Goal: Transaction & Acquisition: Purchase product/service

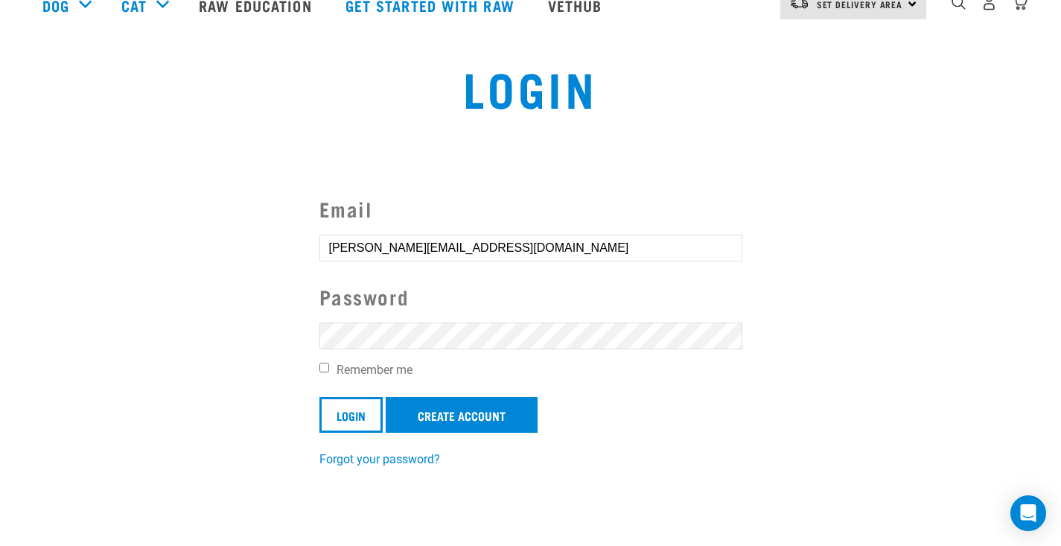
scroll to position [222, 0]
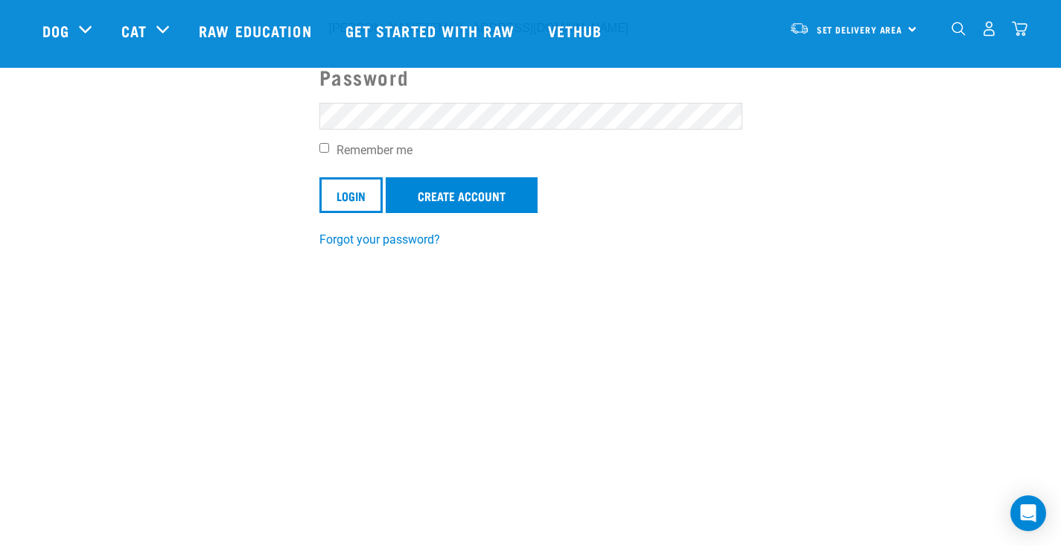
click at [323, 149] on input "Remember me" at bounding box center [324, 148] width 10 height 10
checkbox input "true"
click at [351, 193] on input "Login" at bounding box center [350, 195] width 63 height 36
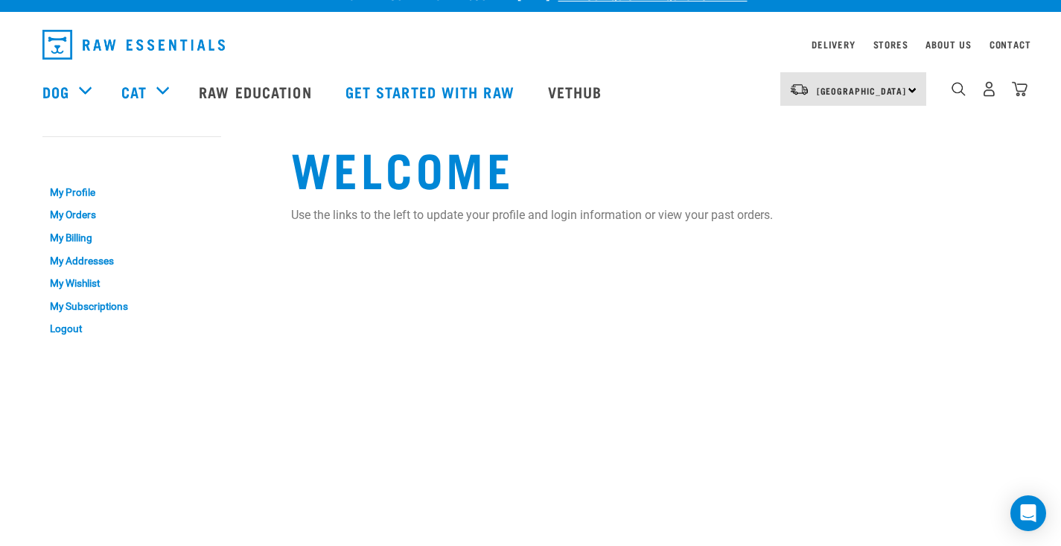
scroll to position [28, 0]
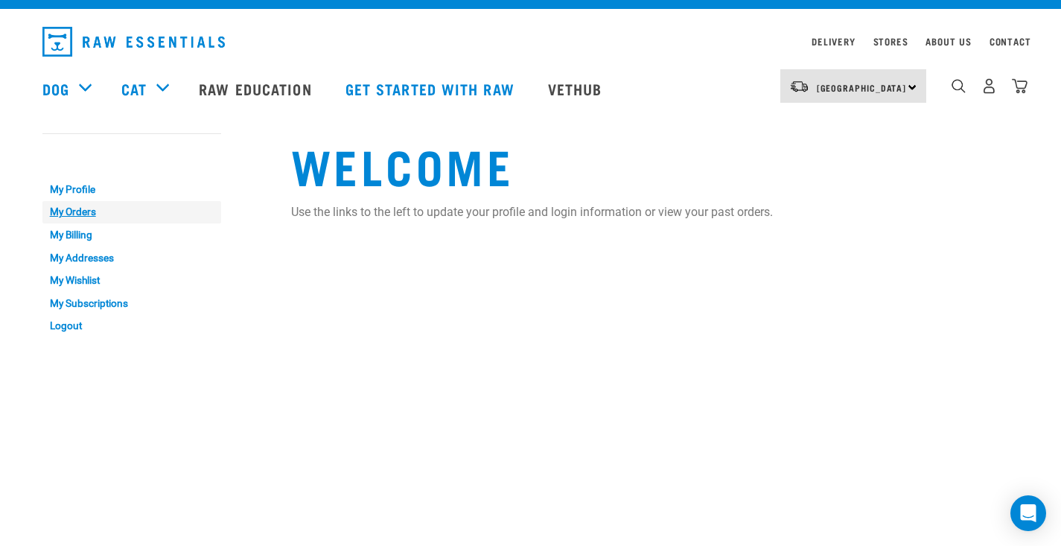
click at [68, 213] on link "My Orders" at bounding box center [131, 212] width 179 height 23
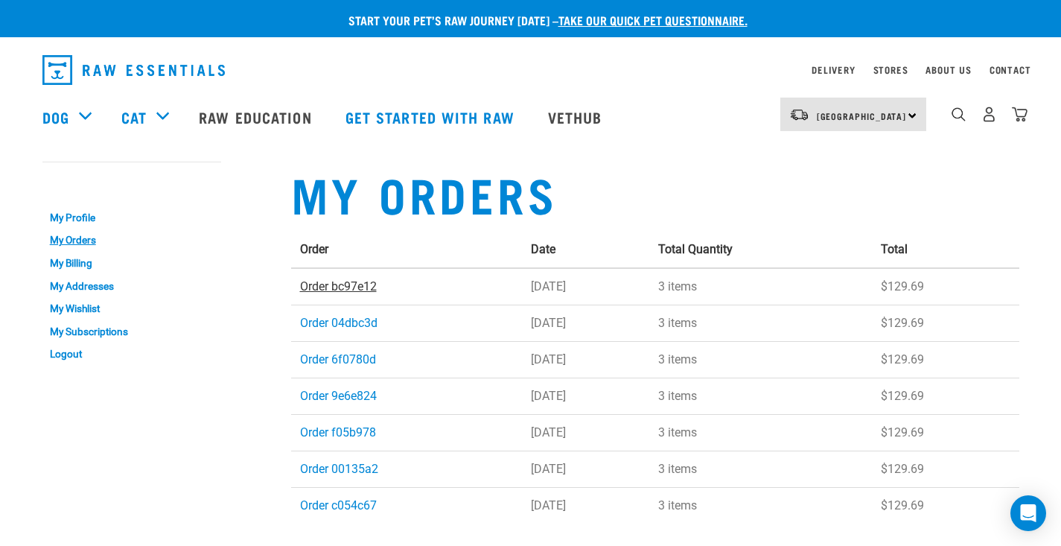
click at [345, 287] on link "Order bc97e12" at bounding box center [338, 286] width 77 height 14
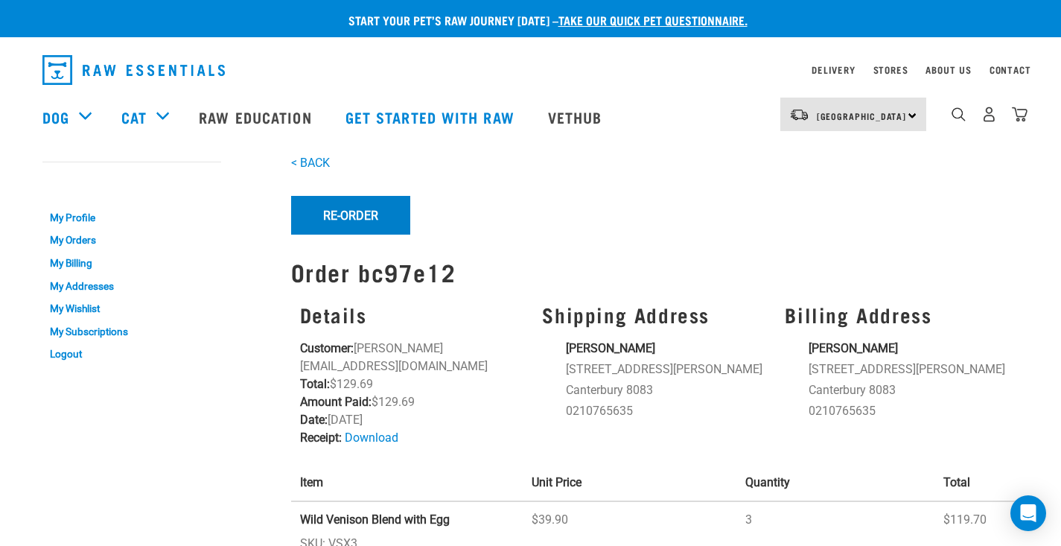
click at [342, 214] on button "Re-Order" at bounding box center [350, 215] width 119 height 39
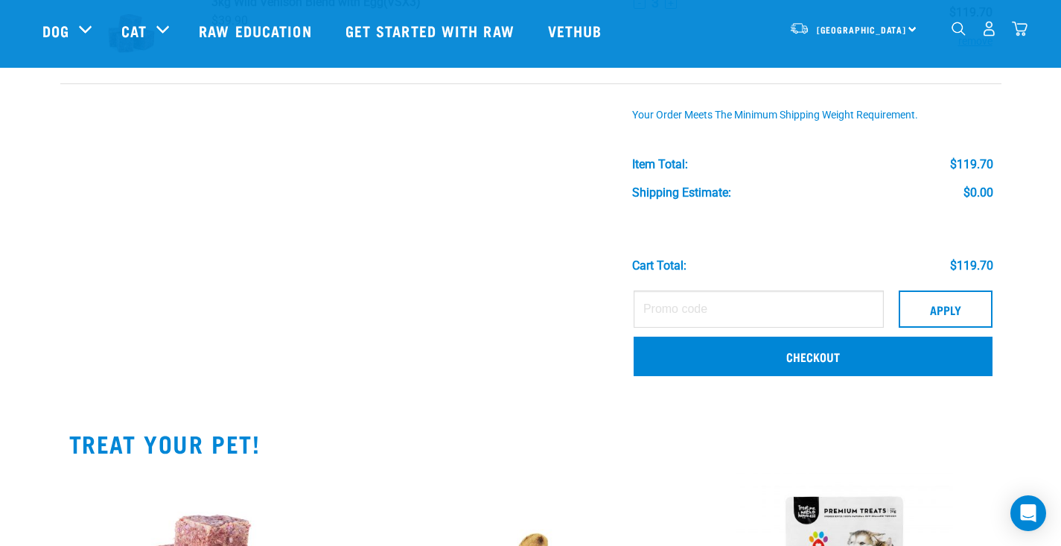
scroll to position [147, 0]
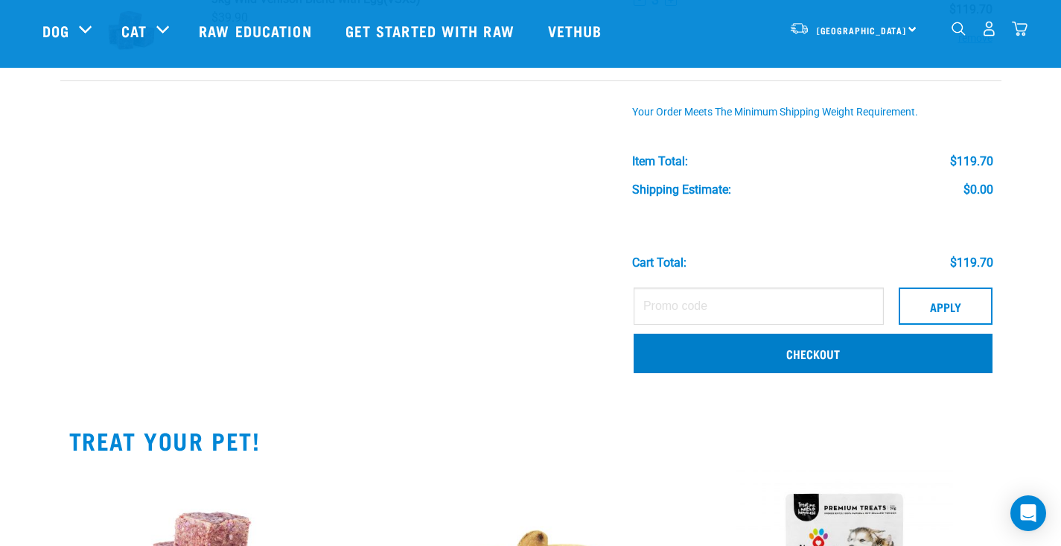
click at [673, 356] on link "Checkout" at bounding box center [812, 352] width 359 height 39
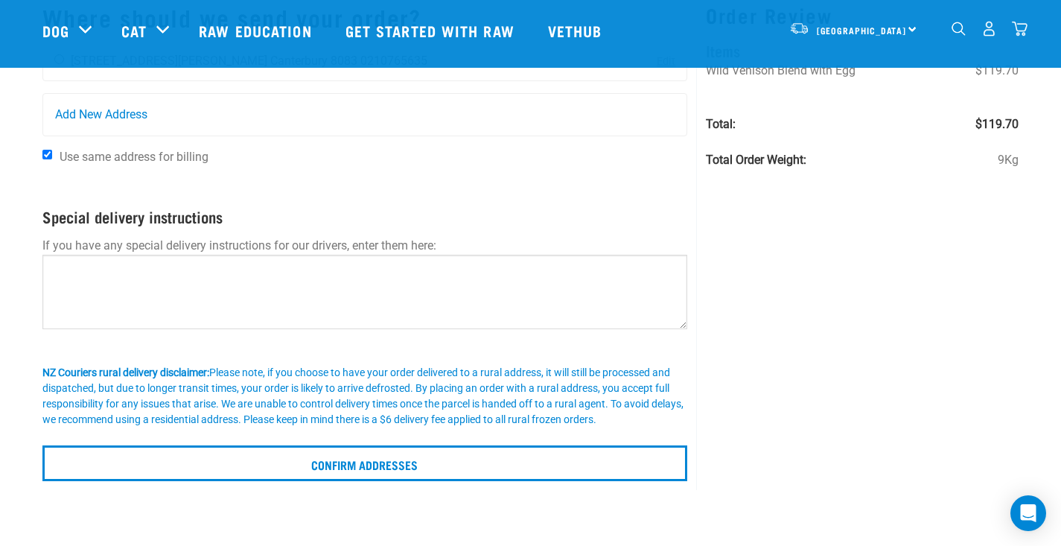
scroll to position [10, 0]
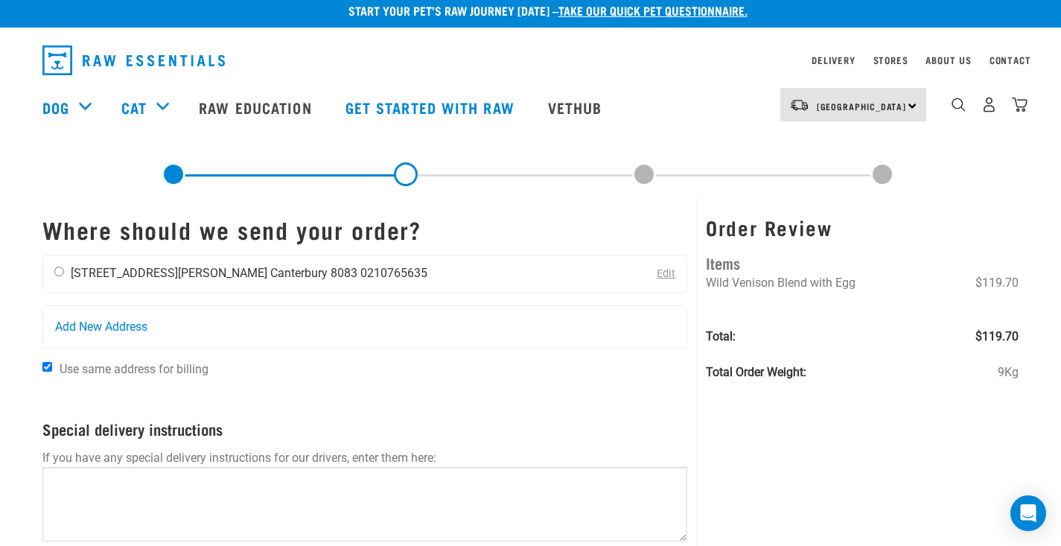
click at [64, 275] on div "Sandra Wood 42B Medina Crescent Canterbury 8083 0210765635" at bounding box center [240, 273] width 395 height 37
click at [59, 273] on input "radio" at bounding box center [59, 271] width 10 height 10
radio input "true"
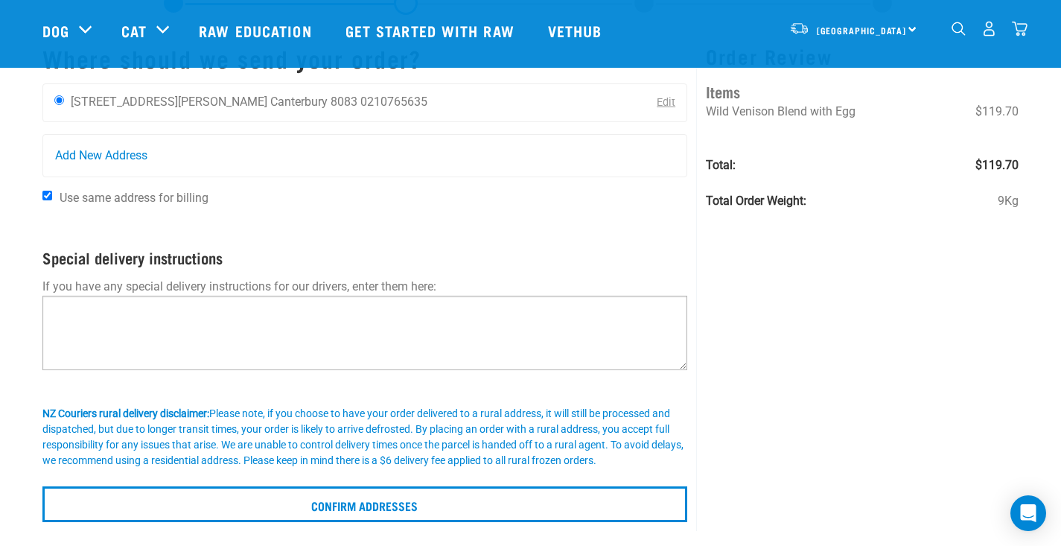
scroll to position [200, 0]
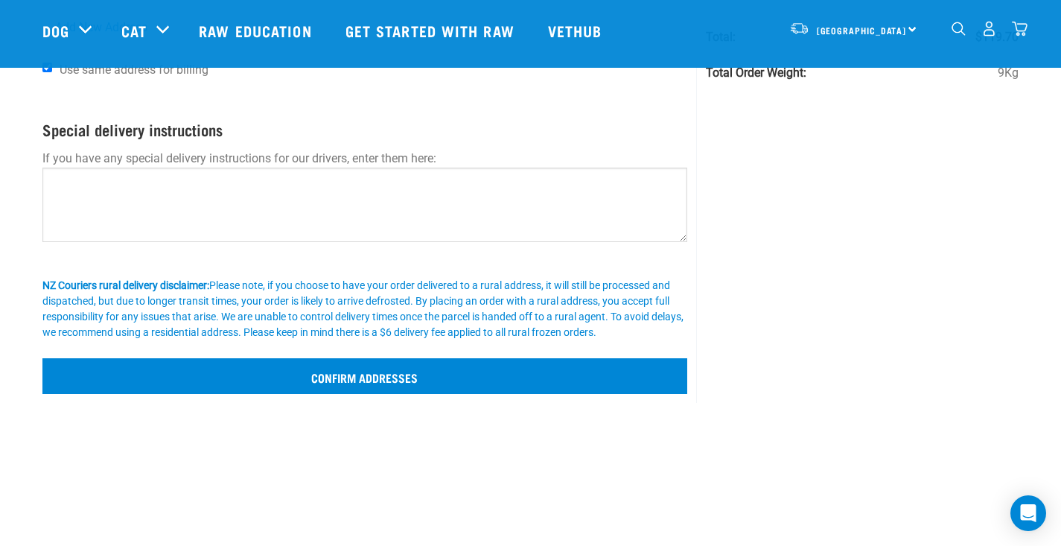
click at [387, 376] on input "Confirm addresses" at bounding box center [364, 376] width 645 height 36
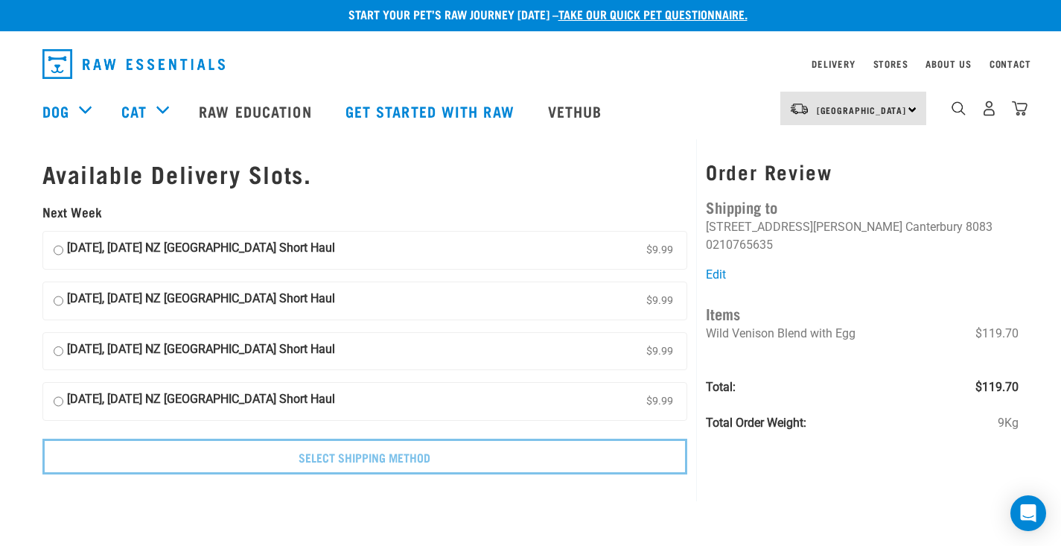
scroll to position [9, 0]
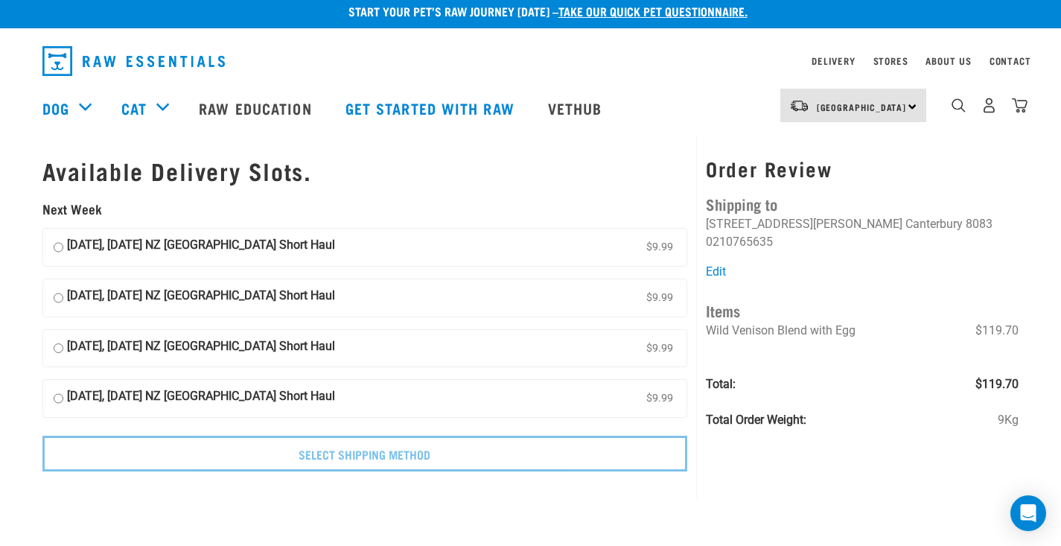
click at [58, 239] on input "[DATE], [DATE] NZ [GEOGRAPHIC_DATA] Short Haul $9.99" at bounding box center [59, 247] width 10 height 22
radio input "true"
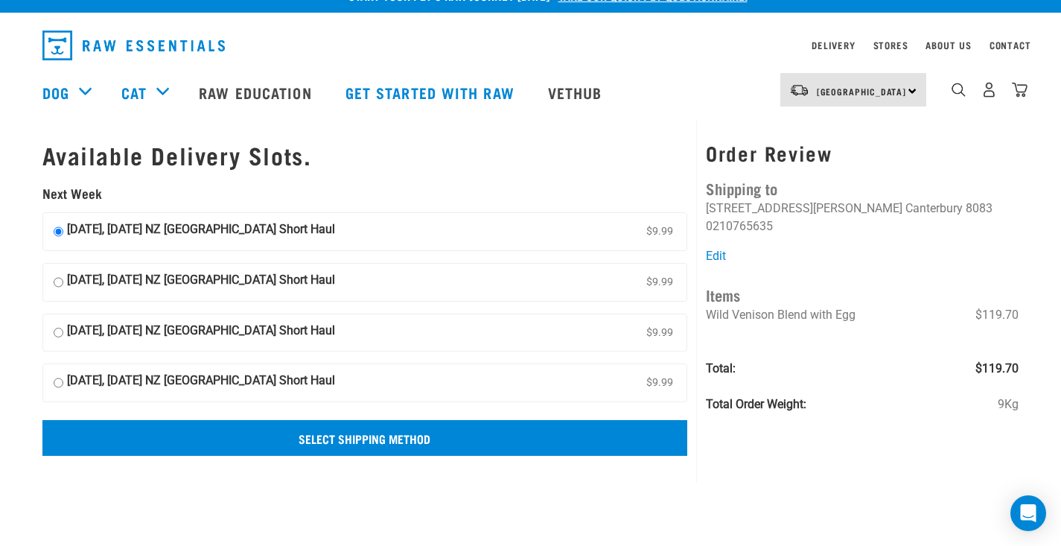
scroll to position [61, 0]
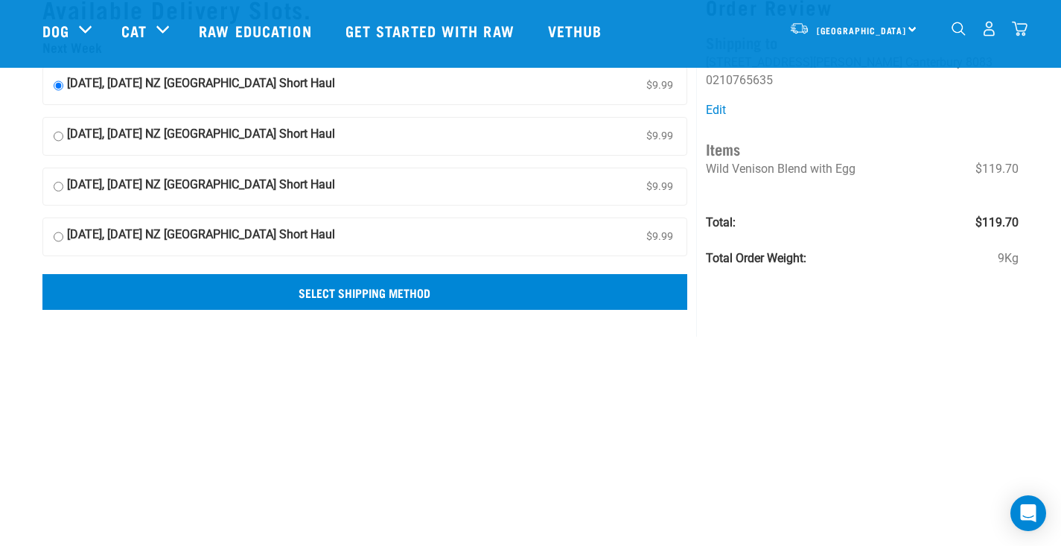
click at [364, 292] on input "Select Shipping Method" at bounding box center [364, 292] width 645 height 36
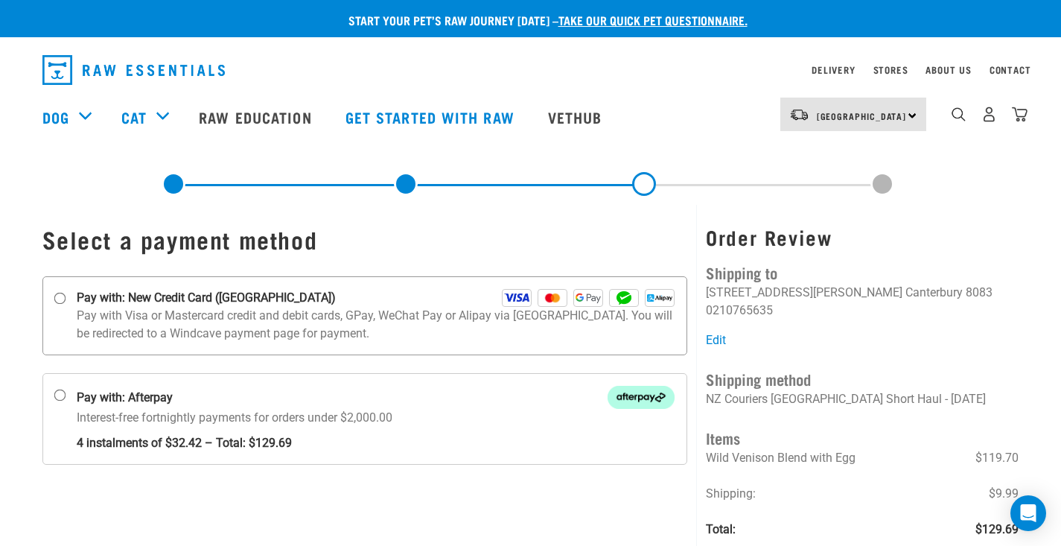
scroll to position [33, 0]
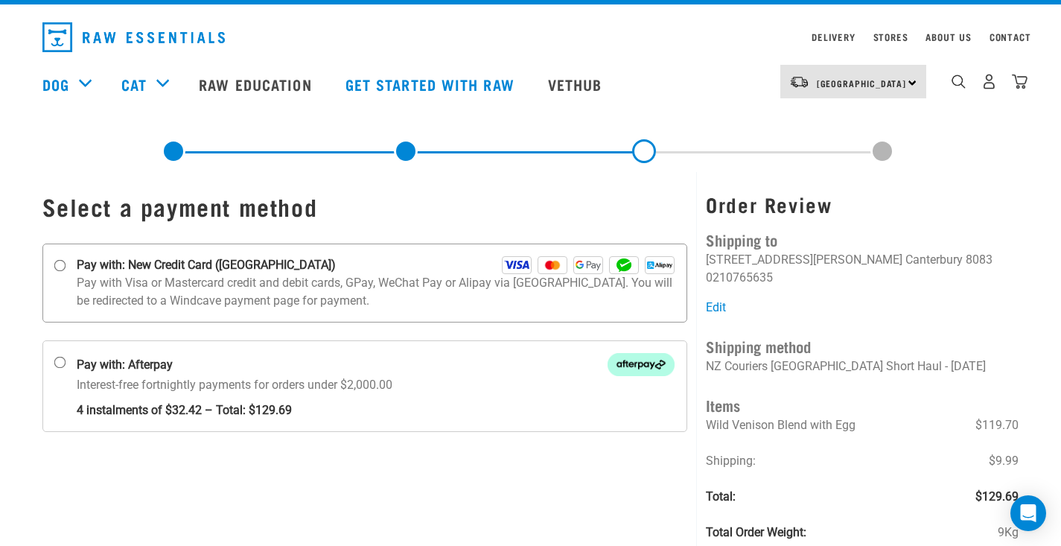
click at [59, 266] on input "Pay with: New Credit Card (Windcave)" at bounding box center [60, 266] width 12 height 12
radio input "true"
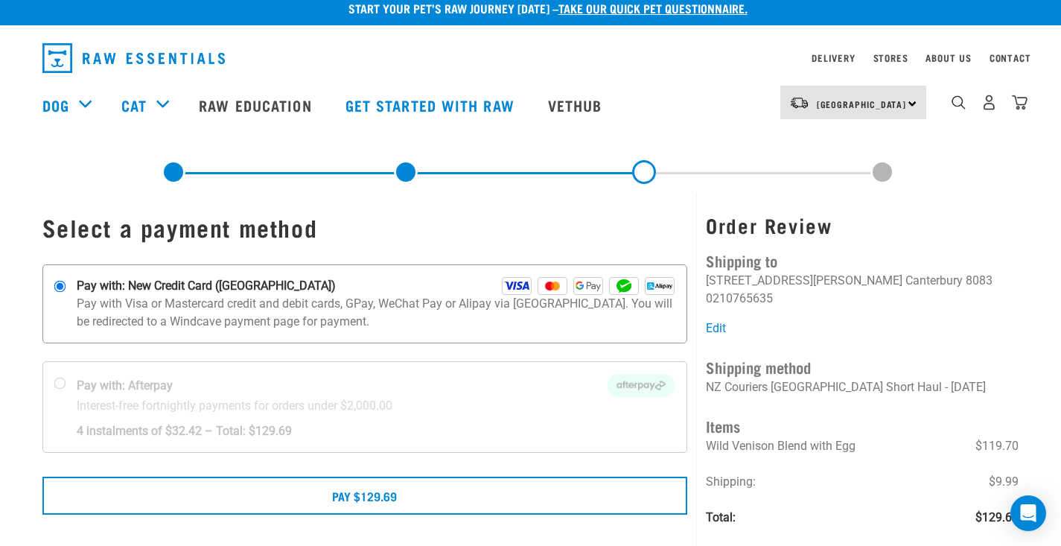
scroll to position [33, 0]
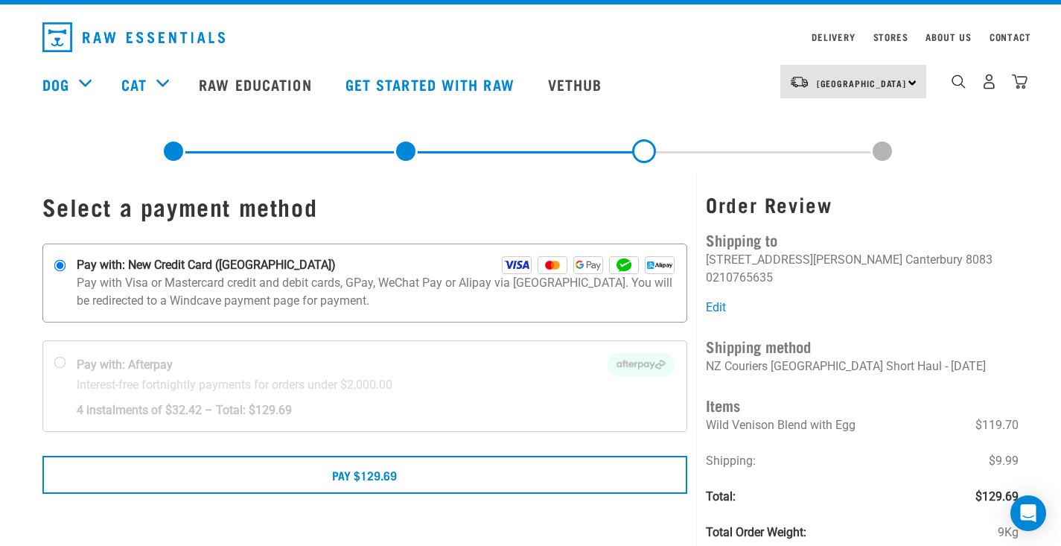
click at [517, 262] on img at bounding box center [517, 265] width 30 height 18
click at [66, 262] on input "Pay with: New Credit Card (Windcave)" at bounding box center [60, 266] width 12 height 12
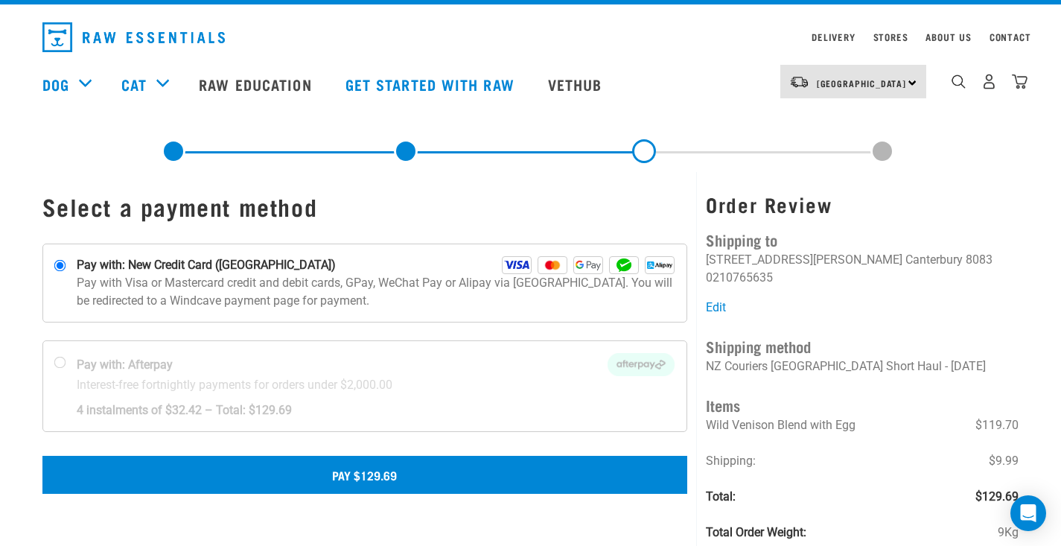
click at [375, 470] on button "Pay $129.69" at bounding box center [364, 474] width 645 height 37
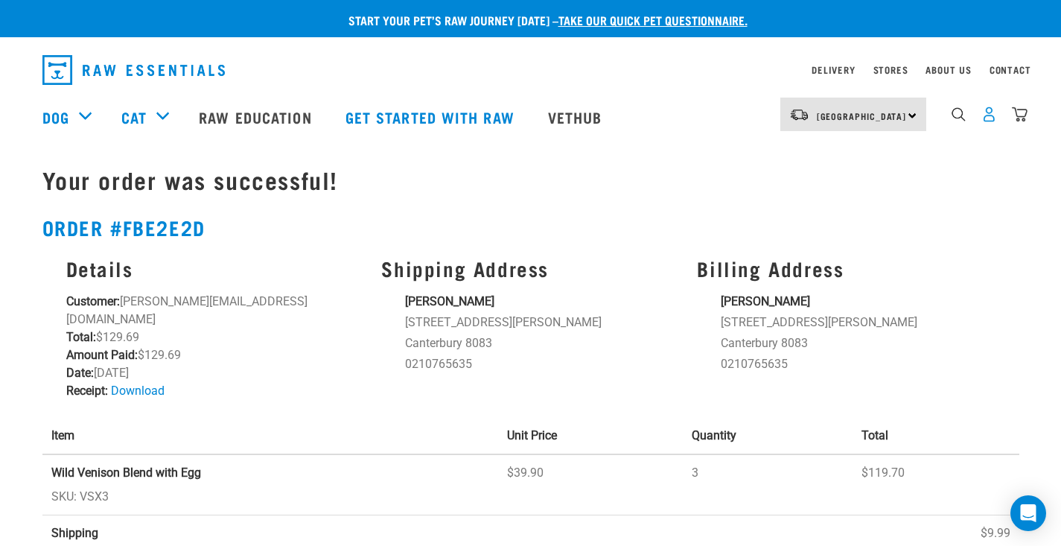
click at [990, 118] on img "dropdown navigation" at bounding box center [989, 114] width 16 height 16
click at [989, 117] on img "dropdown navigation" at bounding box center [989, 114] width 16 height 16
click at [863, 200] on div "Your order was successful! Order #fbe2e2d Details Customer: [PERSON_NAME][EMAIL…" at bounding box center [530, 385] width 995 height 481
